Goal: Task Accomplishment & Management: Use online tool/utility

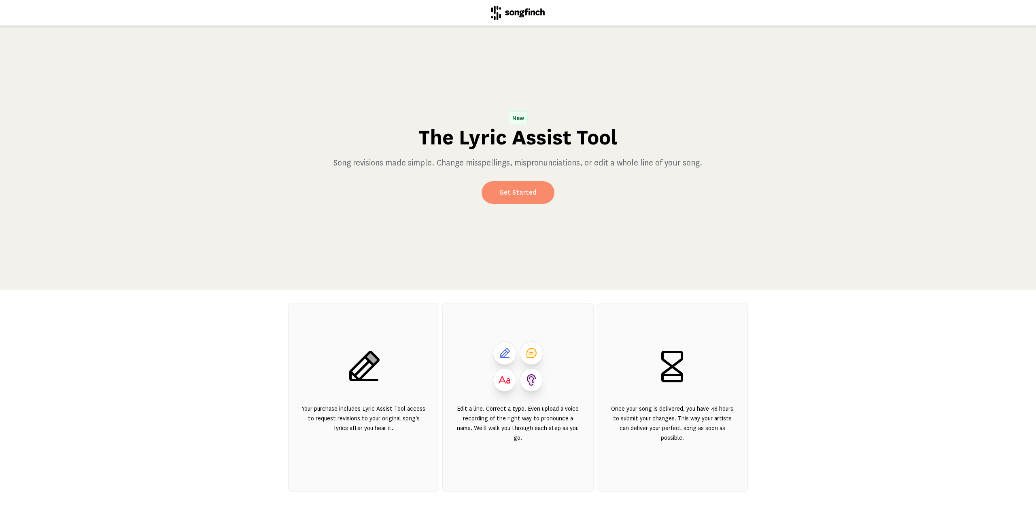
click at [512, 198] on link "Get Started" at bounding box center [517, 192] width 73 height 23
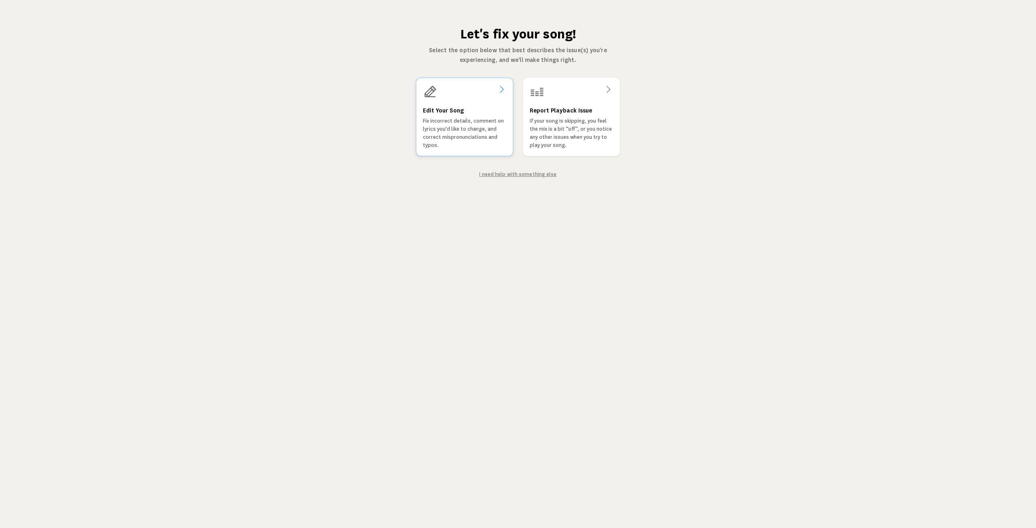
click at [488, 140] on p "Fix incorrect details, comment on lyrics you'd like to change, and correct misp…" at bounding box center [465, 133] width 84 height 32
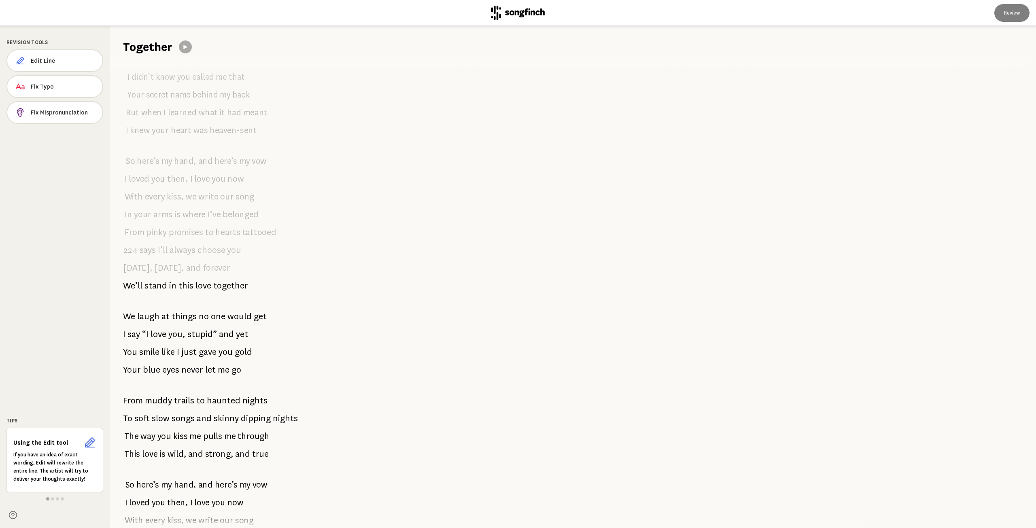
scroll to position [658, 0]
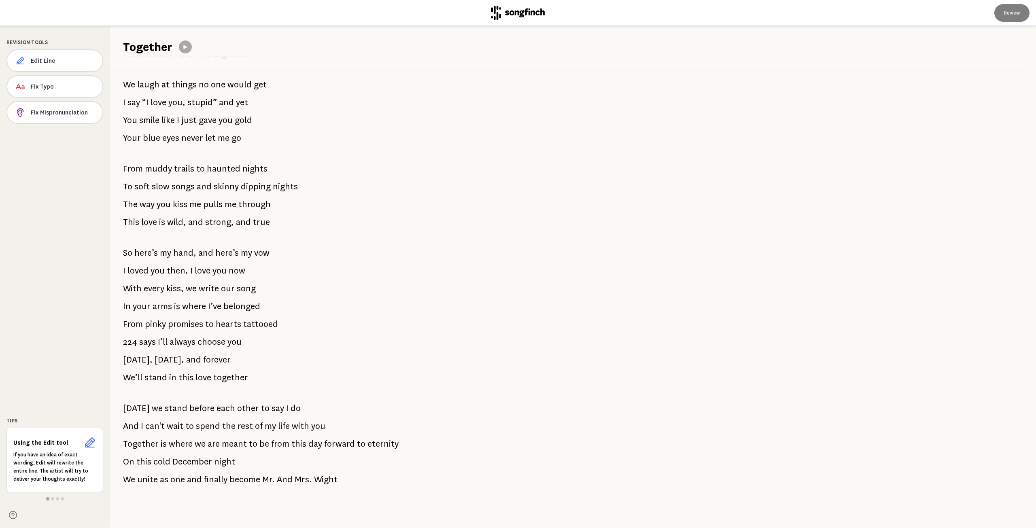
click at [326, 476] on span "Wight" at bounding box center [325, 479] width 23 height 16
click at [320, 476] on span "Wight" at bounding box center [325, 479] width 23 height 16
click at [320, 473] on span "Wight" at bounding box center [325, 479] width 23 height 16
click at [90, 441] on icon at bounding box center [89, 442] width 13 height 13
click at [34, 442] on h6 "Using the Edit tool" at bounding box center [46, 443] width 67 height 8
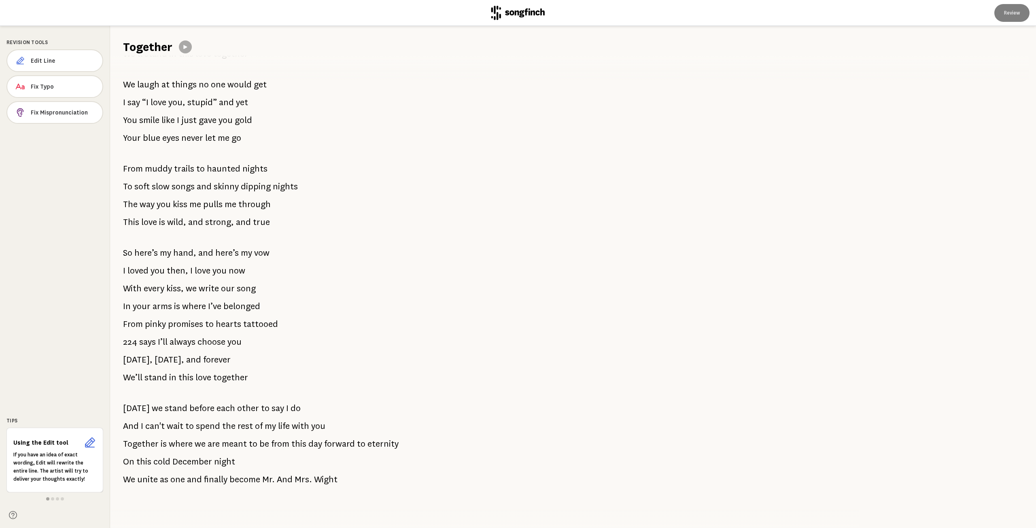
click at [89, 442] on icon at bounding box center [89, 442] width 13 height 13
click at [37, 64] on span "Edit Line" at bounding box center [63, 61] width 65 height 8
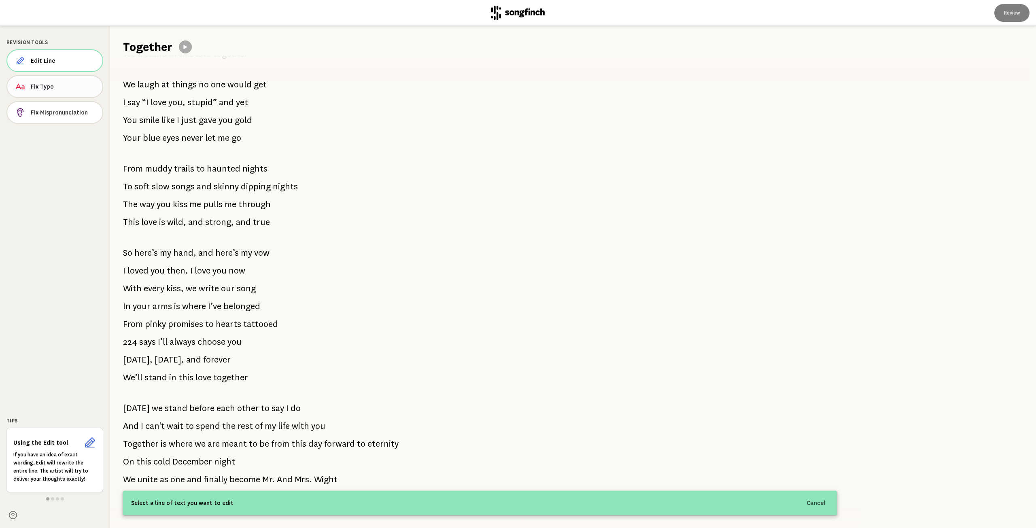
click at [47, 88] on span "Fix Typo" at bounding box center [63, 87] width 65 height 8
click at [320, 475] on span "Wight" at bounding box center [325, 479] width 25 height 17
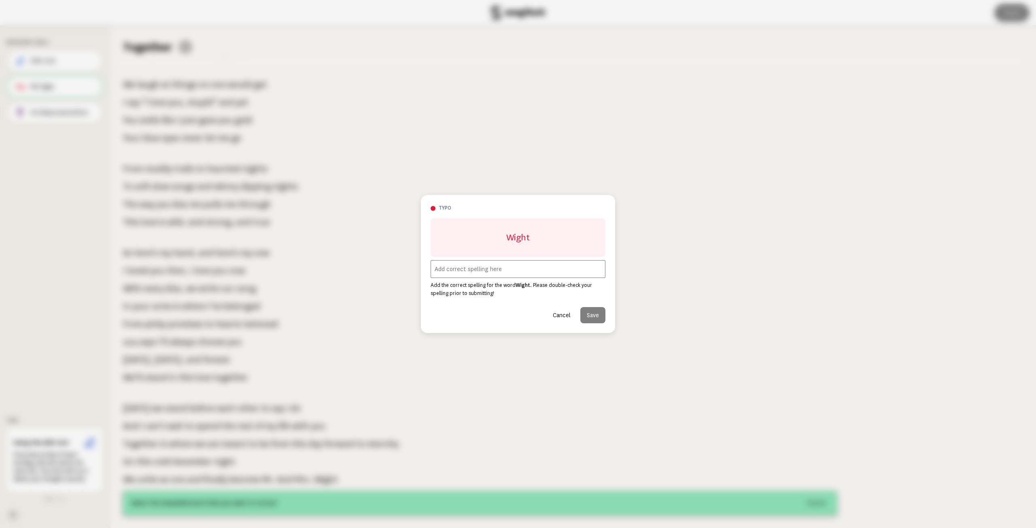
click at [460, 273] on input "text" at bounding box center [517, 269] width 175 height 18
type input "[PERSON_NAME]"
click at [585, 320] on button "Save" at bounding box center [592, 315] width 25 height 16
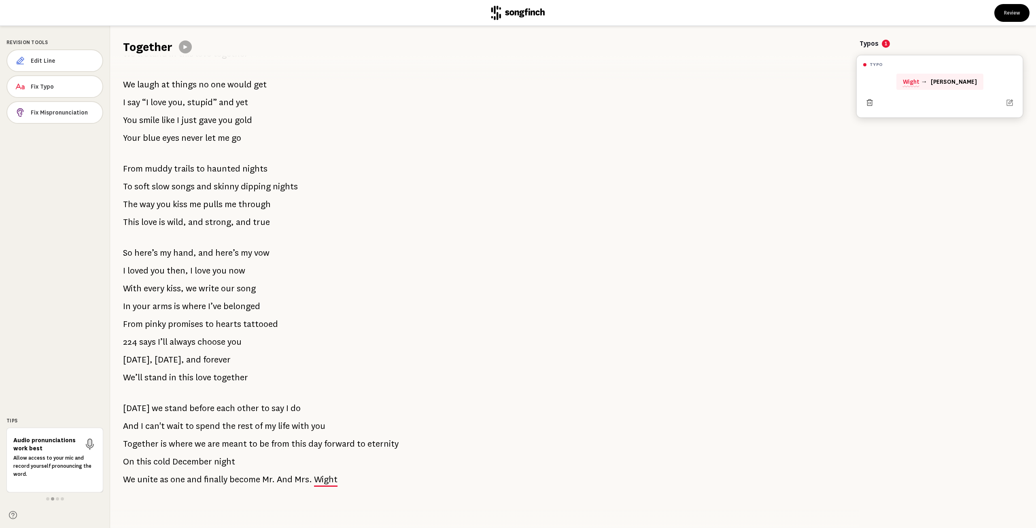
click at [871, 104] on icon at bounding box center [869, 103] width 8 height 8
click at [55, 87] on span "Fix Typo" at bounding box center [63, 87] width 65 height 8
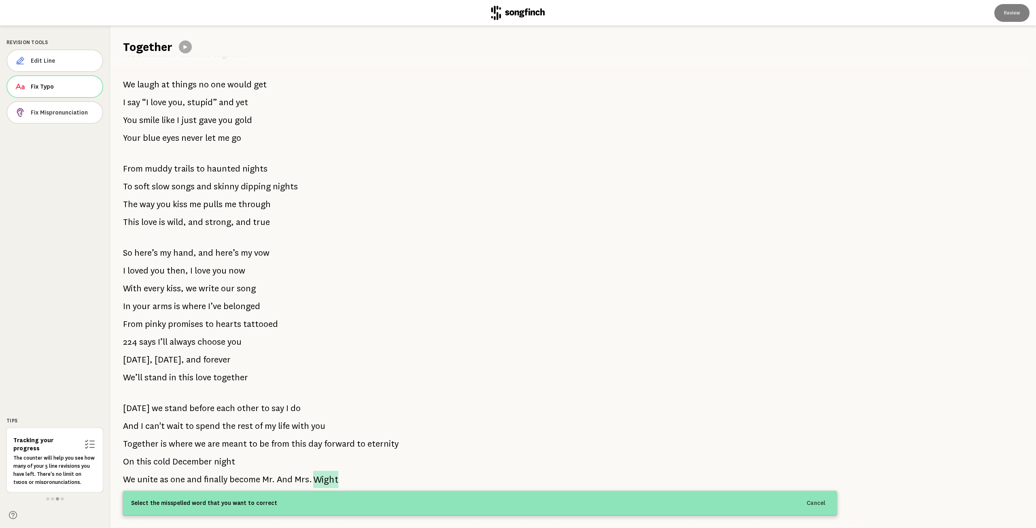
click at [320, 471] on span "Wight" at bounding box center [325, 479] width 25 height 17
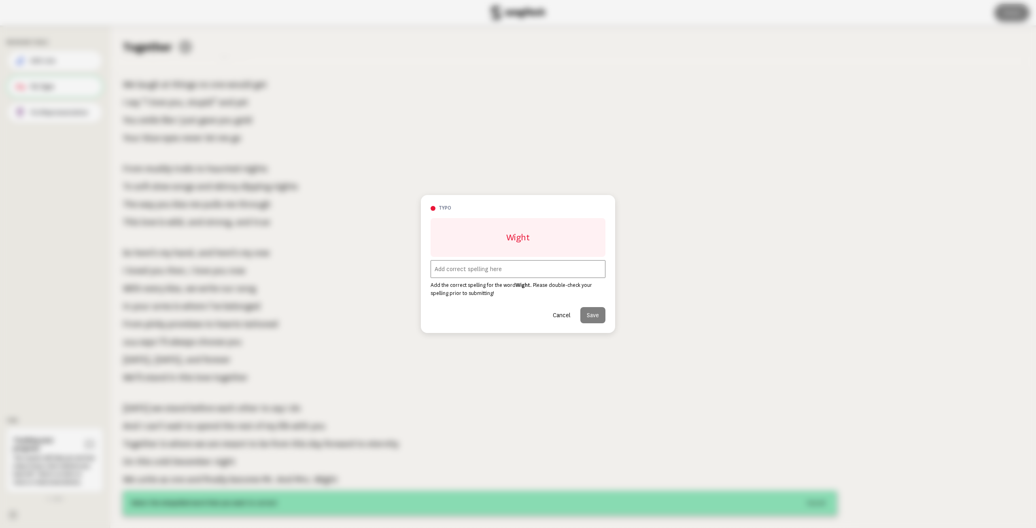
click at [461, 273] on input "text" at bounding box center [517, 269] width 175 height 18
type input "[PERSON_NAME]"
click at [592, 314] on button "Save" at bounding box center [592, 315] width 25 height 16
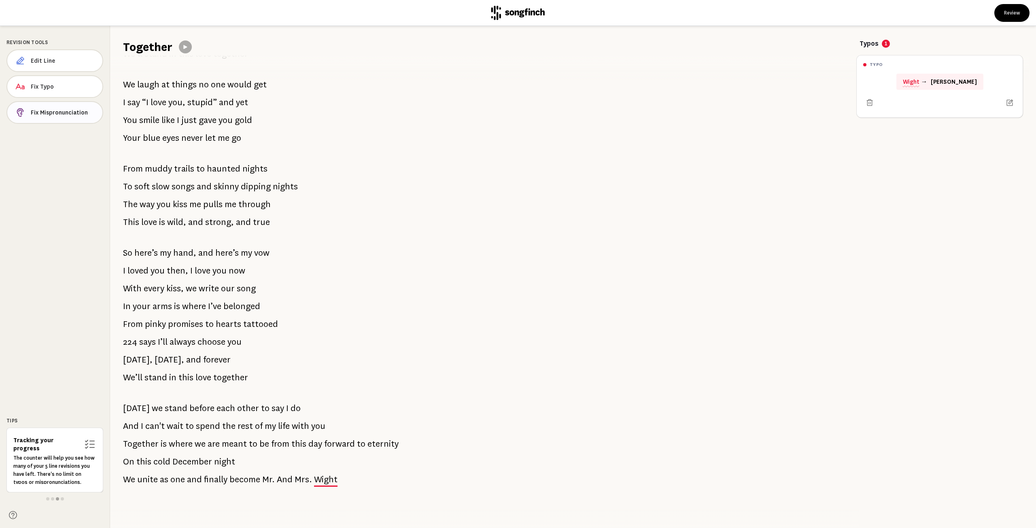
click at [53, 113] on span "Fix Mispronunciation" at bounding box center [63, 112] width 65 height 8
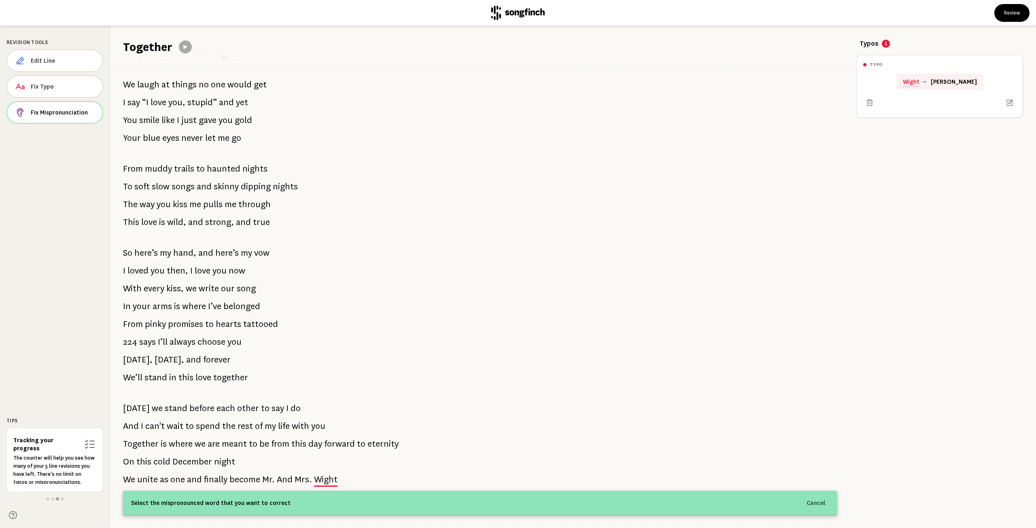
click at [321, 474] on span "Wight" at bounding box center [325, 479] width 23 height 16
click at [323, 471] on span "Wight" at bounding box center [325, 479] width 23 height 16
click at [47, 462] on p "The counter will help you see how many of your 5 line revisions you have left. …" at bounding box center [54, 470] width 83 height 32
click at [51, 108] on button "Fix Mispronunciation" at bounding box center [55, 112] width 96 height 23
click at [324, 475] on span "Wight" at bounding box center [325, 479] width 23 height 16
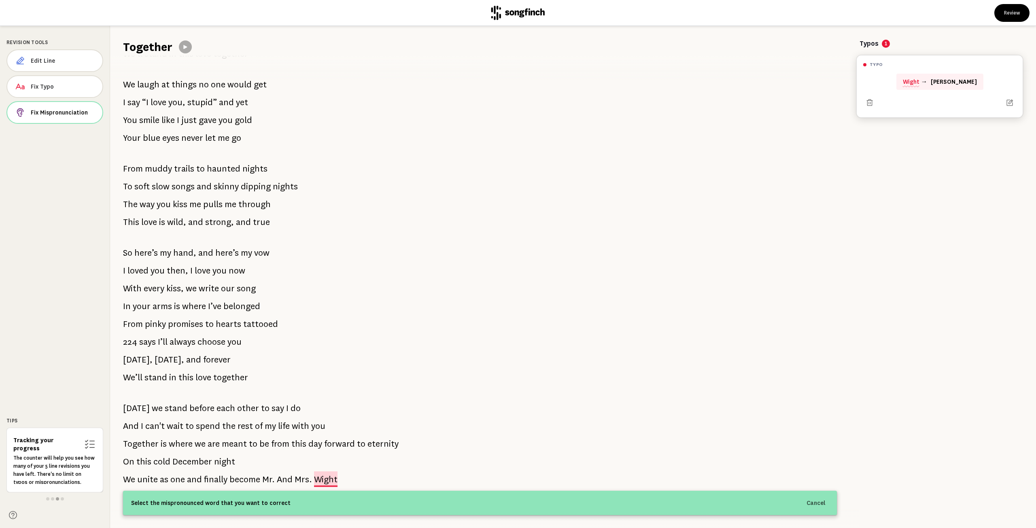
click at [953, 86] on div "[PERSON_NAME]" at bounding box center [939, 82] width 153 height 16
click at [318, 473] on span "Wight" at bounding box center [325, 479] width 23 height 16
click at [687, 409] on div "We started out as workday friends Just clocking in, not thinking when The weigh…" at bounding box center [480, 291] width 740 height 473
click at [1011, 11] on button "Review" at bounding box center [1011, 13] width 35 height 18
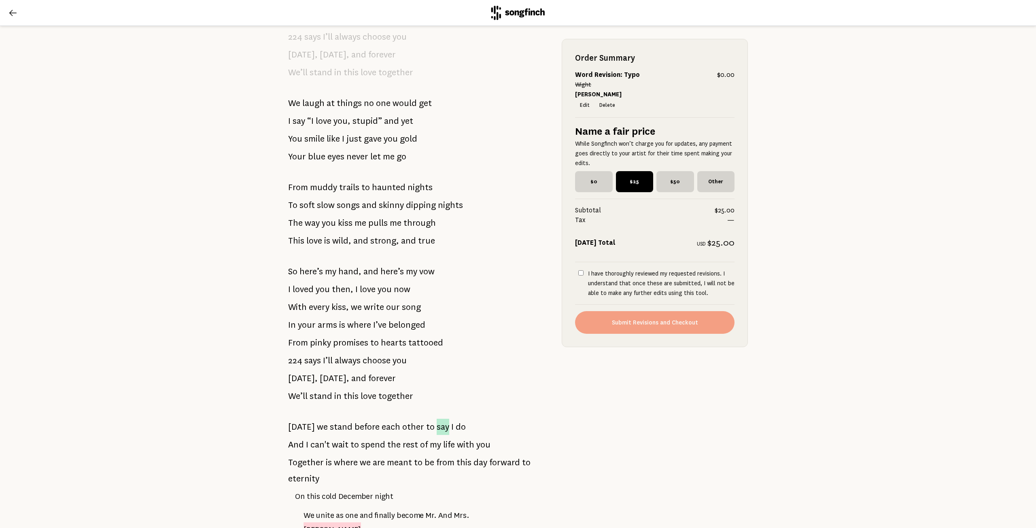
scroll to position [787, 0]
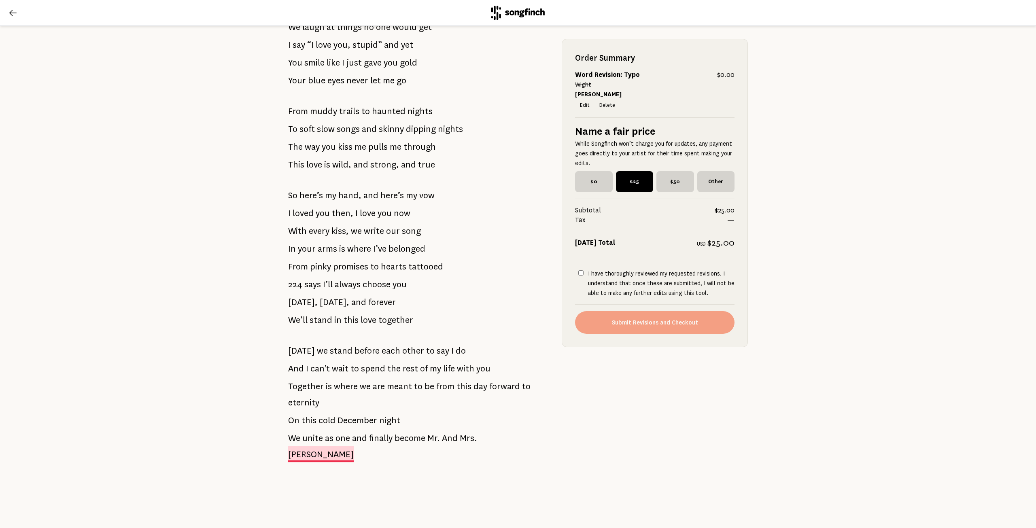
drag, startPoint x: 597, startPoint y: 184, endPoint x: 674, endPoint y: 339, distance: 172.8
click at [598, 184] on span "$0" at bounding box center [594, 181] width 38 height 21
click at [580, 176] on input "$0" at bounding box center [577, 173] width 5 height 5
radio input "true"
click at [715, 187] on span "Other" at bounding box center [715, 181] width 37 height 21
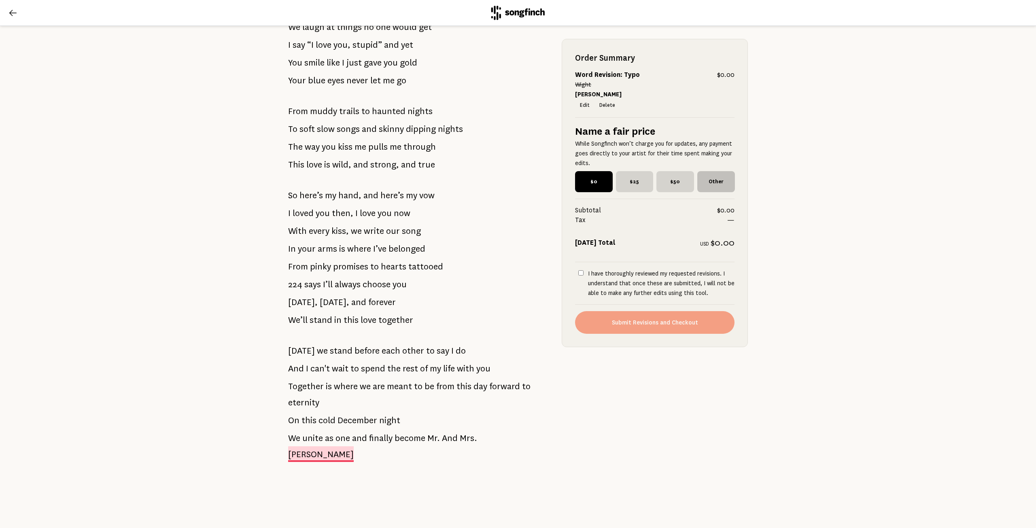
click at [702, 176] on input "Other" at bounding box center [699, 173] width 5 height 5
checkbox input "true"
radio input "false"
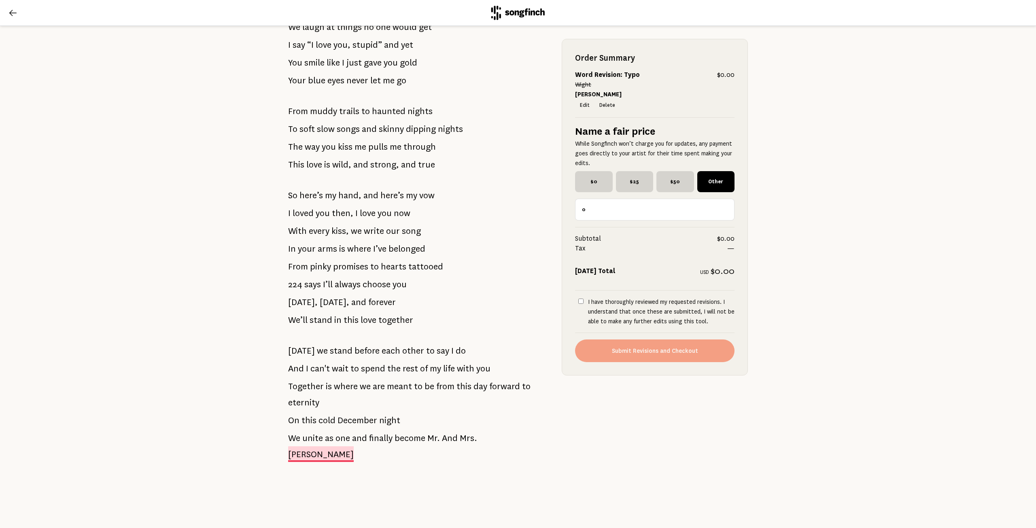
click at [573, 212] on label "0" at bounding box center [654, 207] width 163 height 25
click at [575, 212] on input "0" at bounding box center [654, 210] width 159 height 22
type input "10.00"
click at [578, 299] on input "I have thoroughly reviewed my requested revisions. I understand that once these…" at bounding box center [580, 301] width 5 height 5
checkbox input "true"
